Goal: Information Seeking & Learning: Learn about a topic

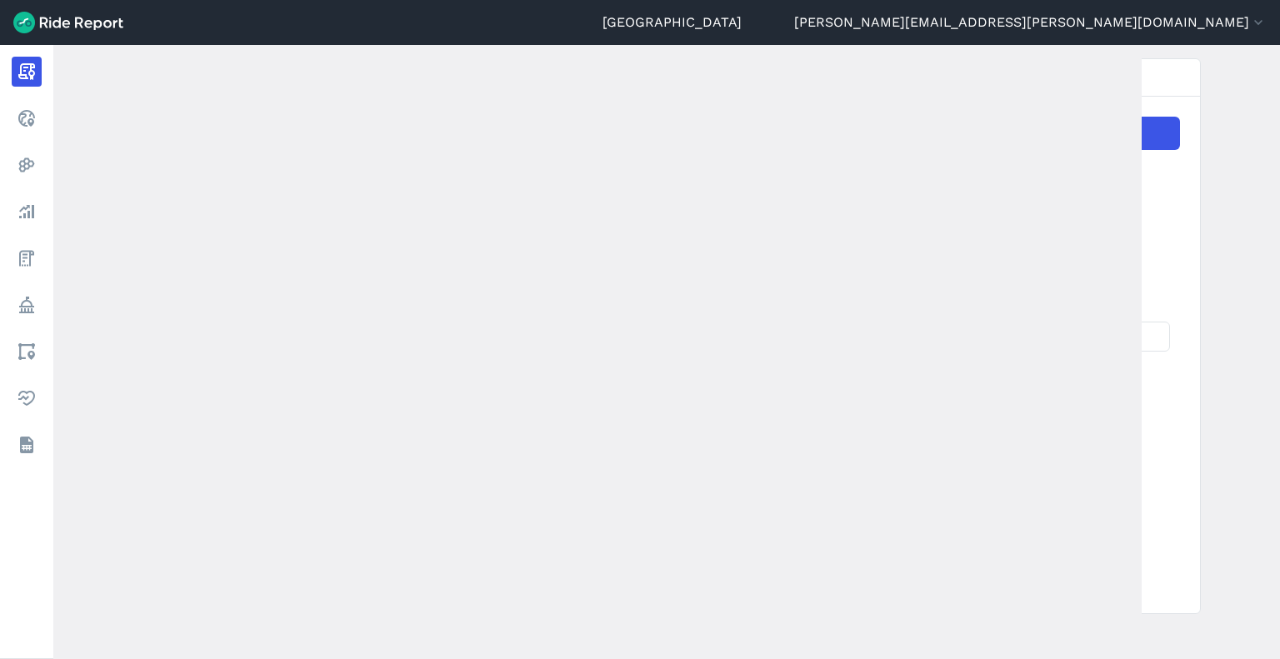
scroll to position [250, 0]
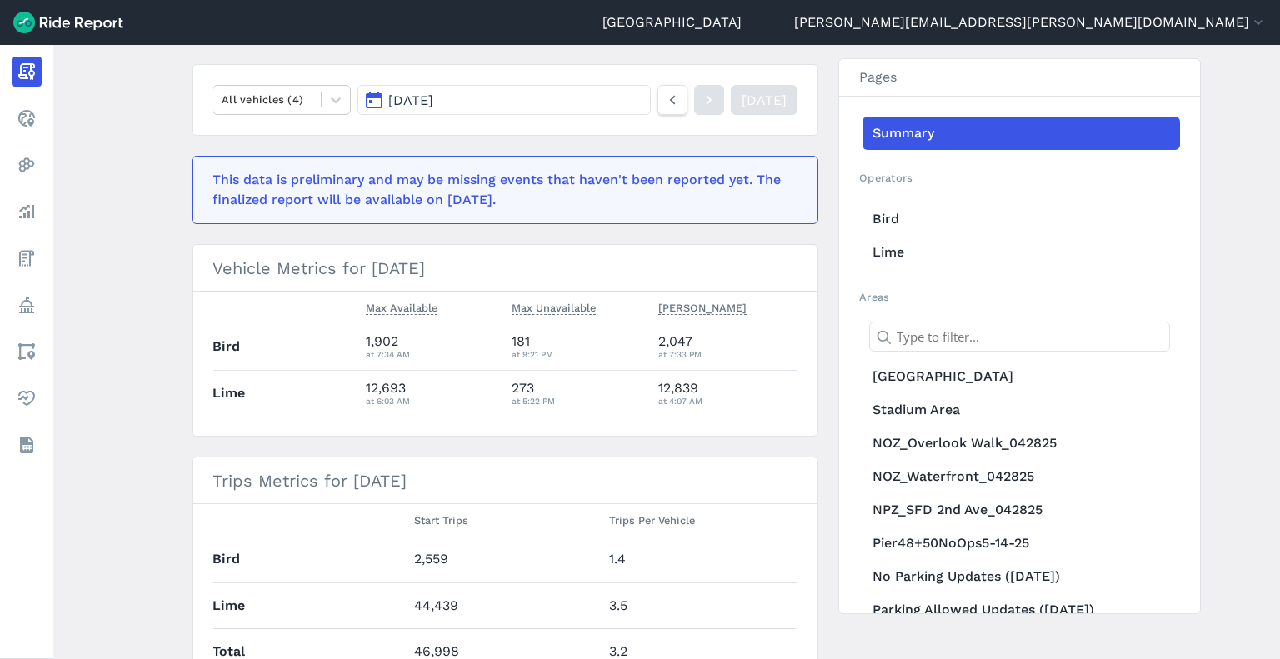
click at [1260, 252] on main "[DATE] Daily Report Print Export CSV Prepared for Seattle All vehicles (4) [DAT…" at bounding box center [666, 352] width 1226 height 614
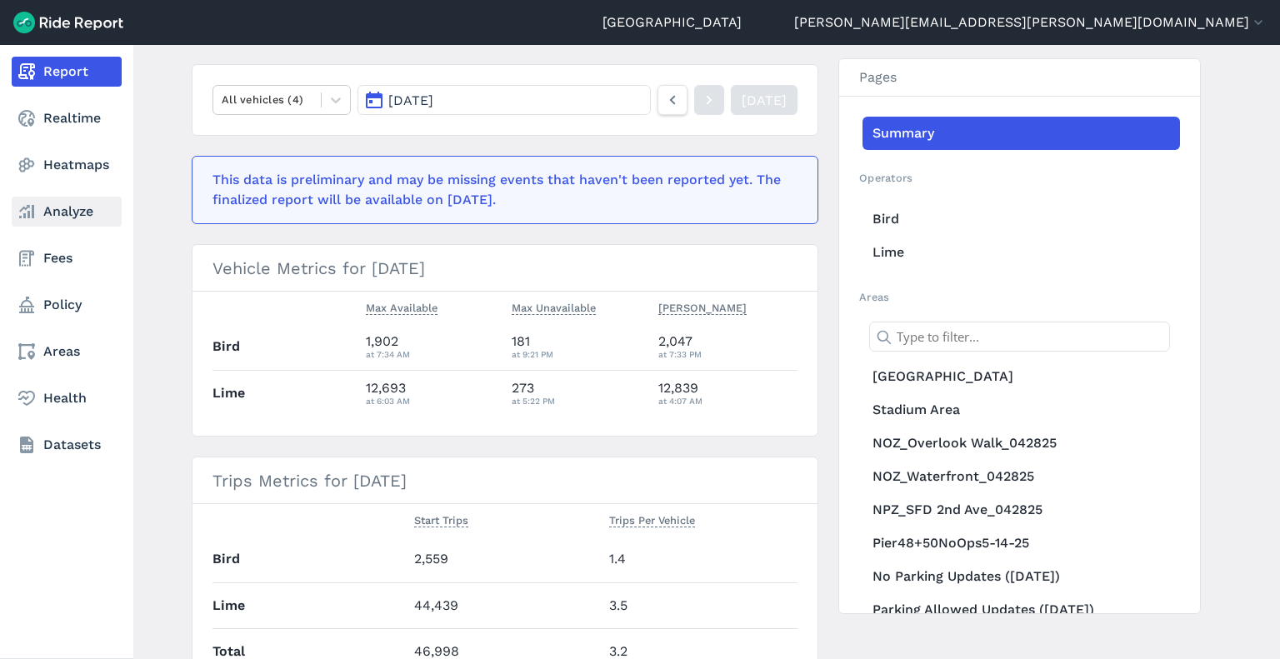
click at [57, 218] on link "Analyze" at bounding box center [67, 212] width 110 height 30
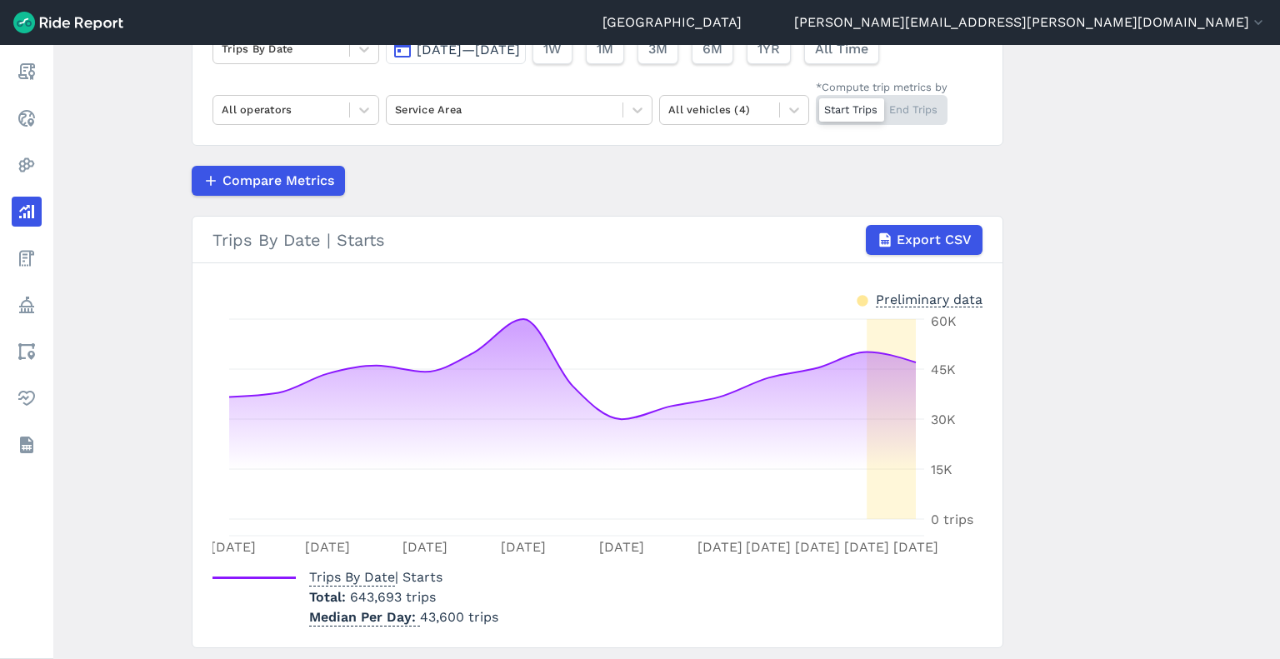
scroll to position [167, 0]
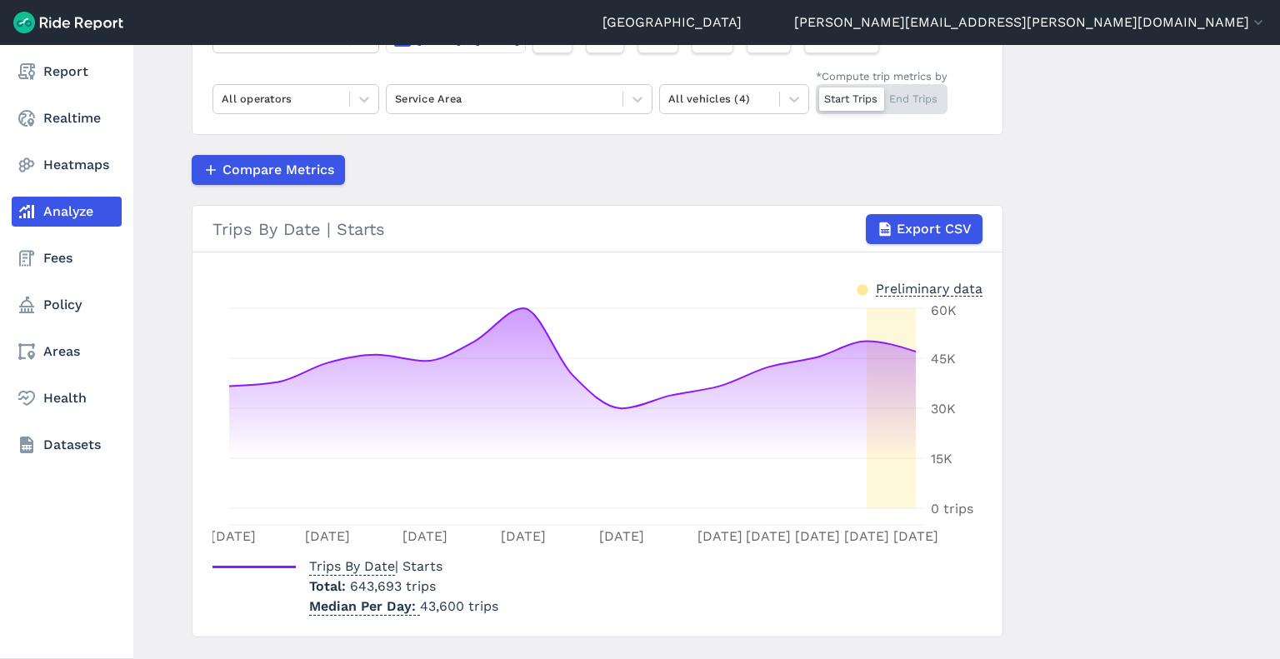
click at [51, 202] on link "Analyze" at bounding box center [67, 212] width 110 height 30
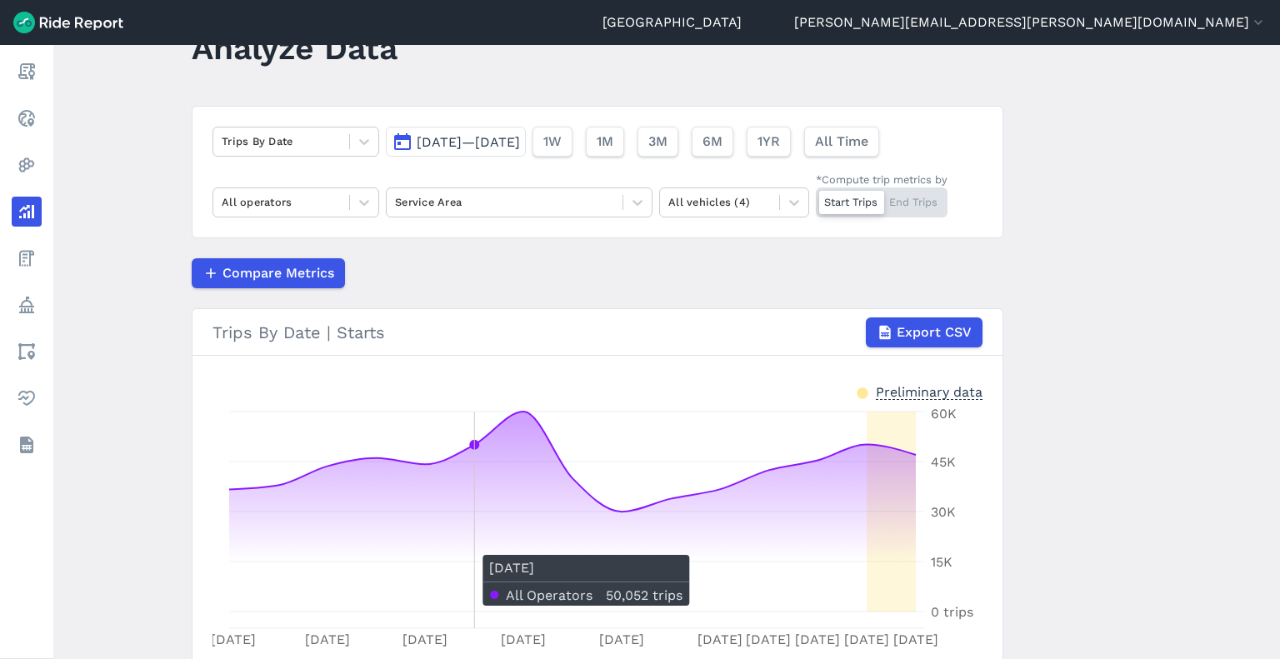
scroll to position [0, 0]
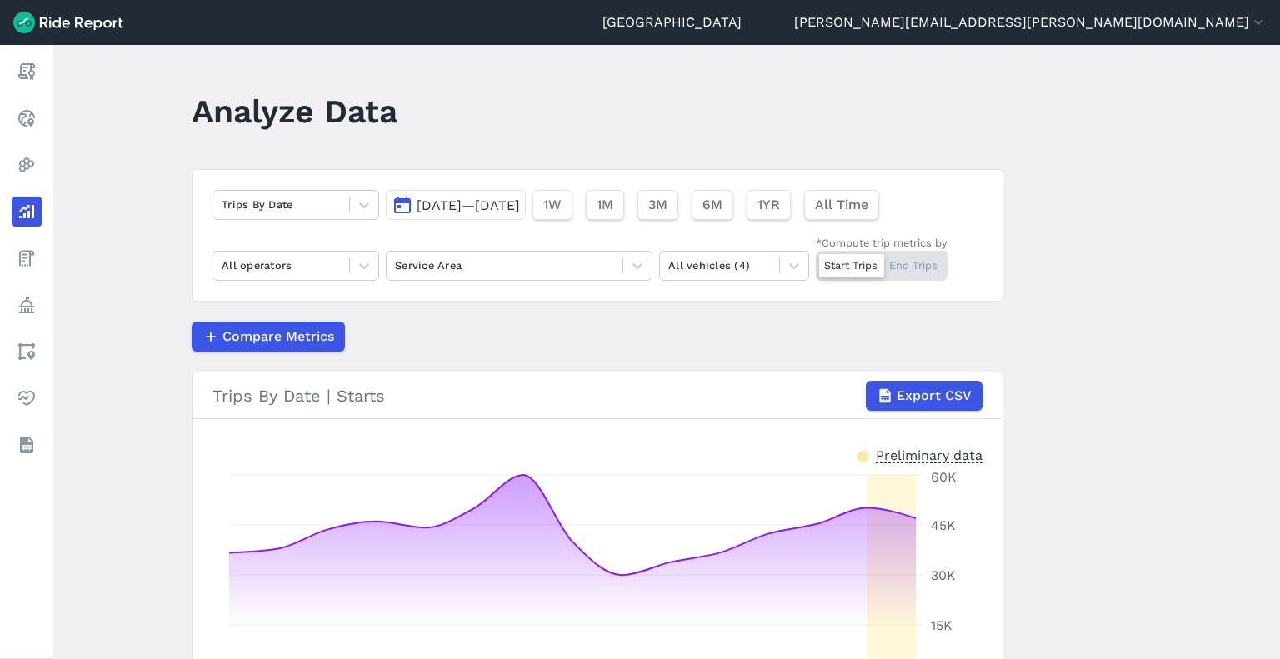
click at [894, 257] on div "Start Trips End Trips" at bounding box center [882, 266] width 132 height 30
click at [816, 257] on input "*Compute trip metrics by Start Trips End Trips" at bounding box center [816, 256] width 0 height 11
click at [485, 267] on div at bounding box center [504, 265] width 219 height 19
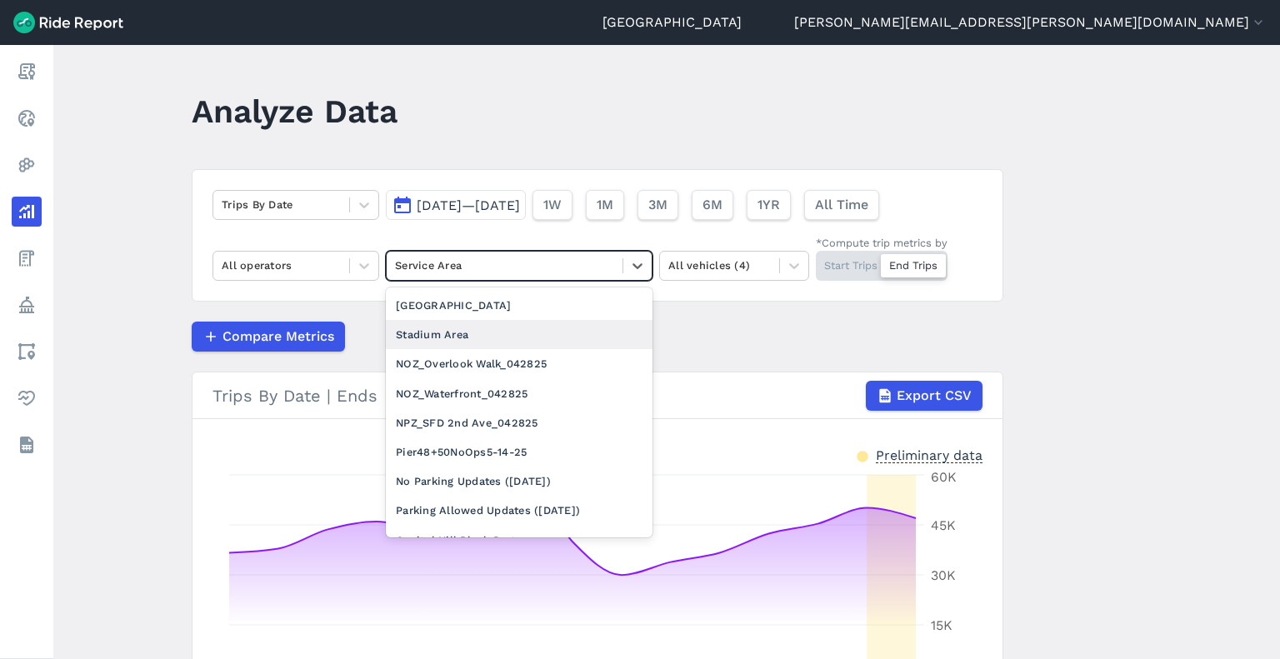
click at [481, 327] on div "Stadium Area" at bounding box center [519, 334] width 267 height 29
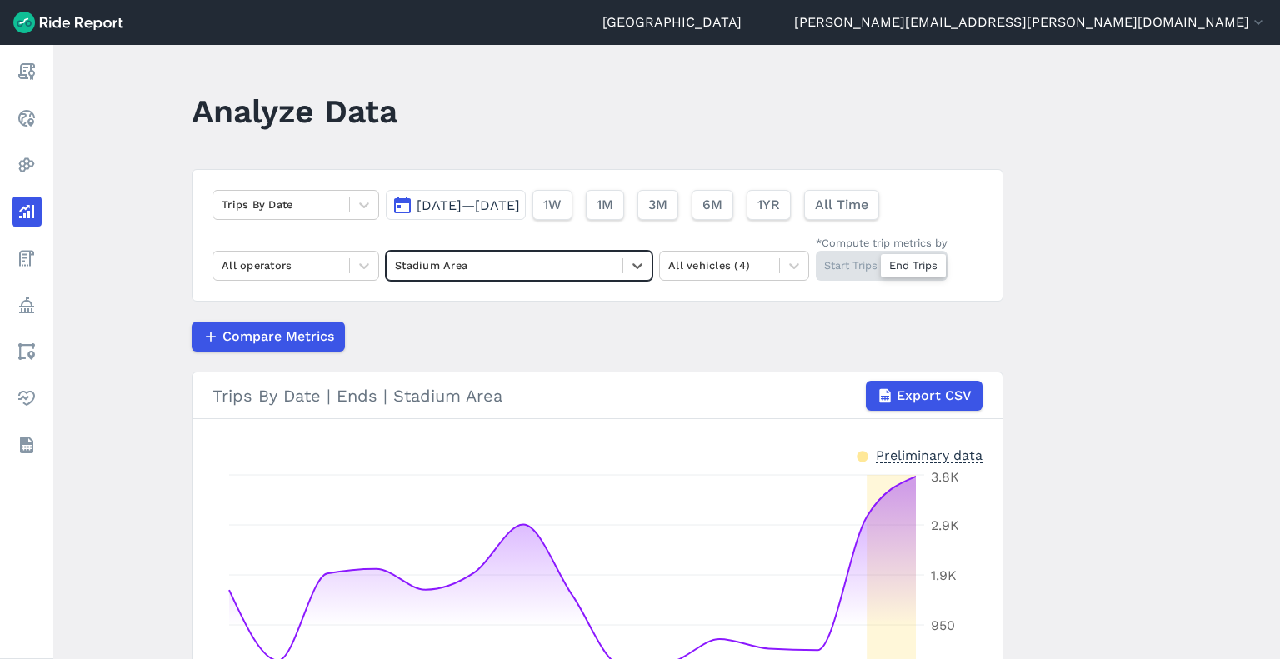
scroll to position [167, 0]
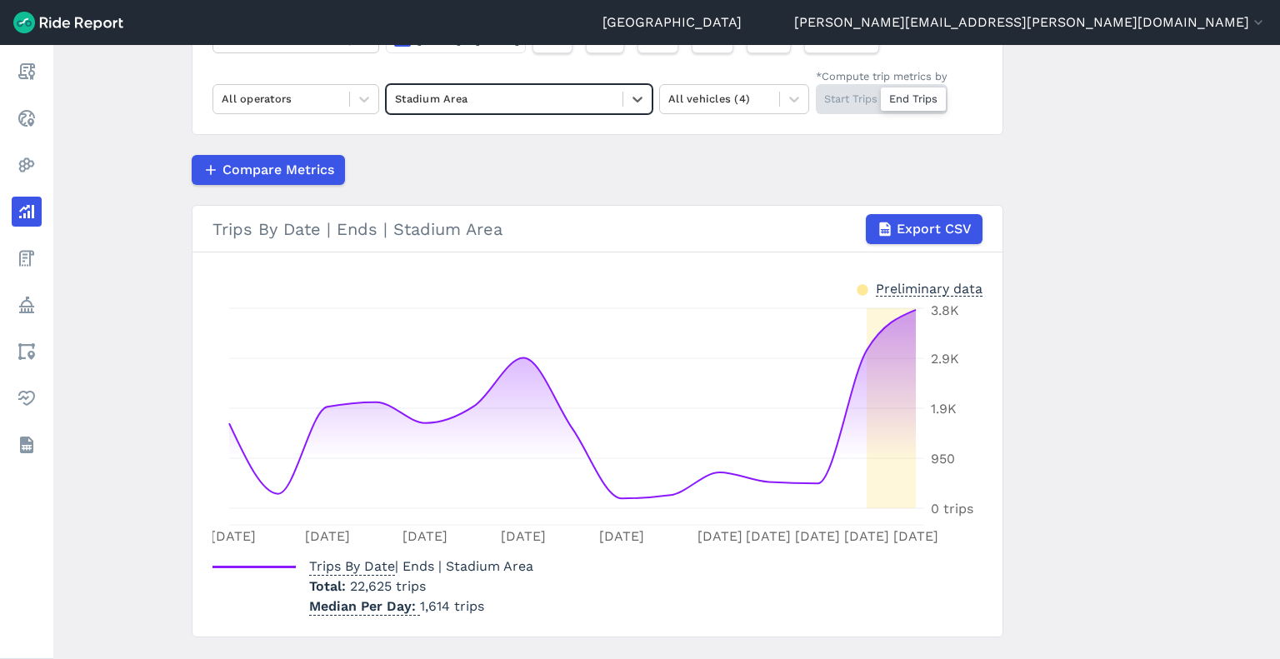
click at [846, 97] on div "Start Trips End Trips" at bounding box center [882, 99] width 132 height 30
click at [816, 95] on input "*Compute trip metrics by Start Trips End Trips" at bounding box center [816, 89] width 0 height 11
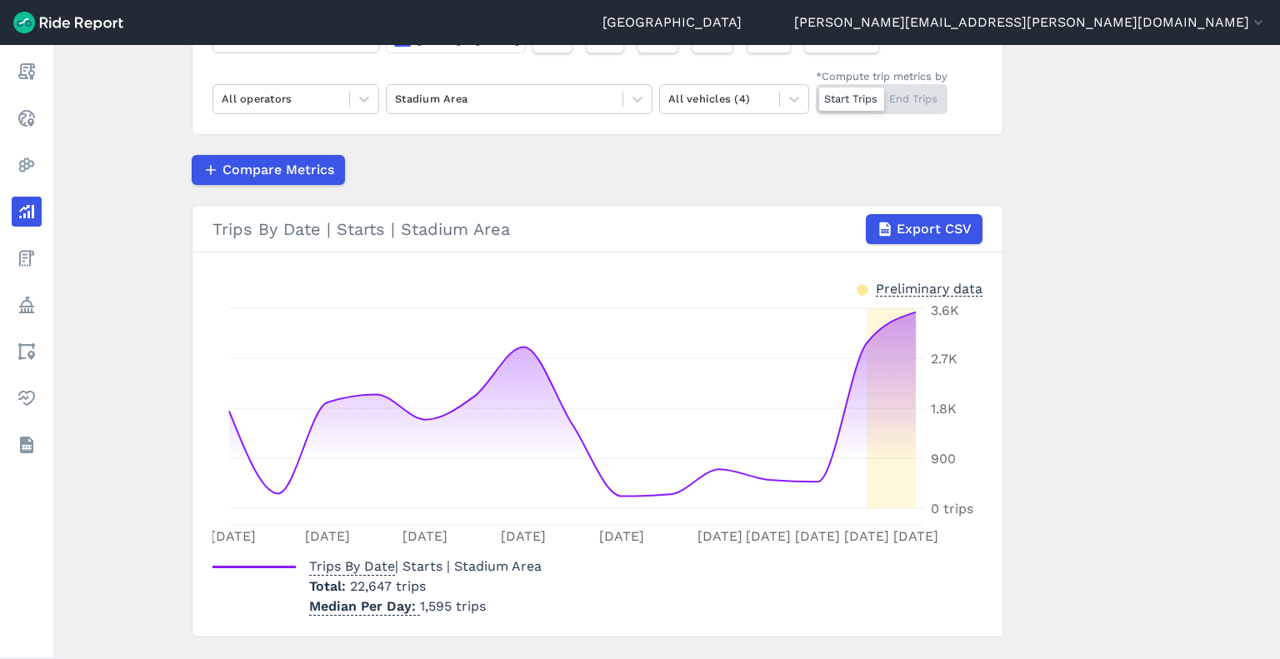
click at [930, 99] on div "Start Trips End Trips" at bounding box center [882, 99] width 132 height 30
click at [816, 95] on input "*Compute trip metrics by Start Trips End Trips" at bounding box center [816, 89] width 0 height 11
click at [1097, 335] on main "Analyze Data Trips By Date [DATE]—[DATE] 1W 1M 3M 6M 1YR All Time All operators…" at bounding box center [666, 352] width 1226 height 614
